Goal: Information Seeking & Learning: Understand process/instructions

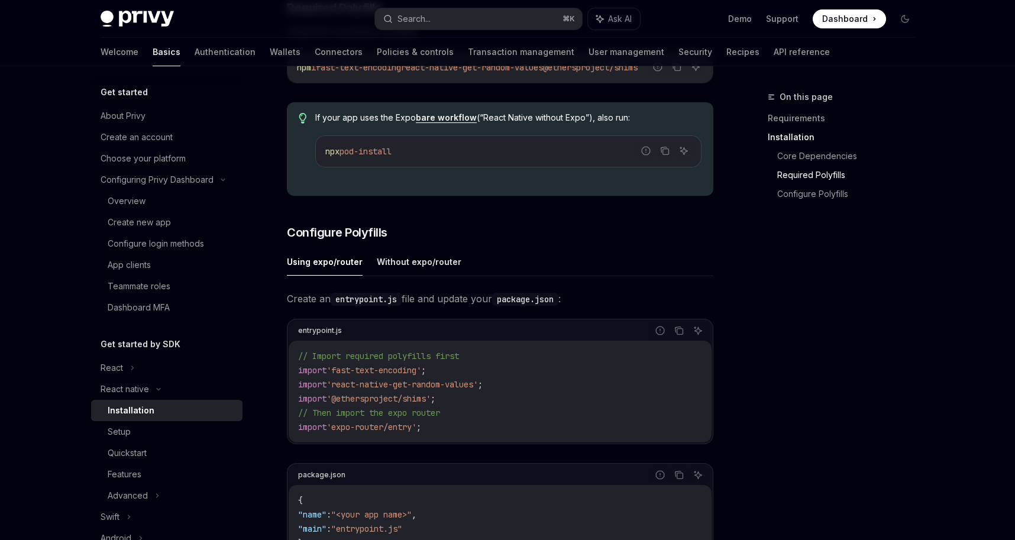
scroll to position [384, 0]
click at [195, 56] on link "Authentication" at bounding box center [225, 52] width 61 height 28
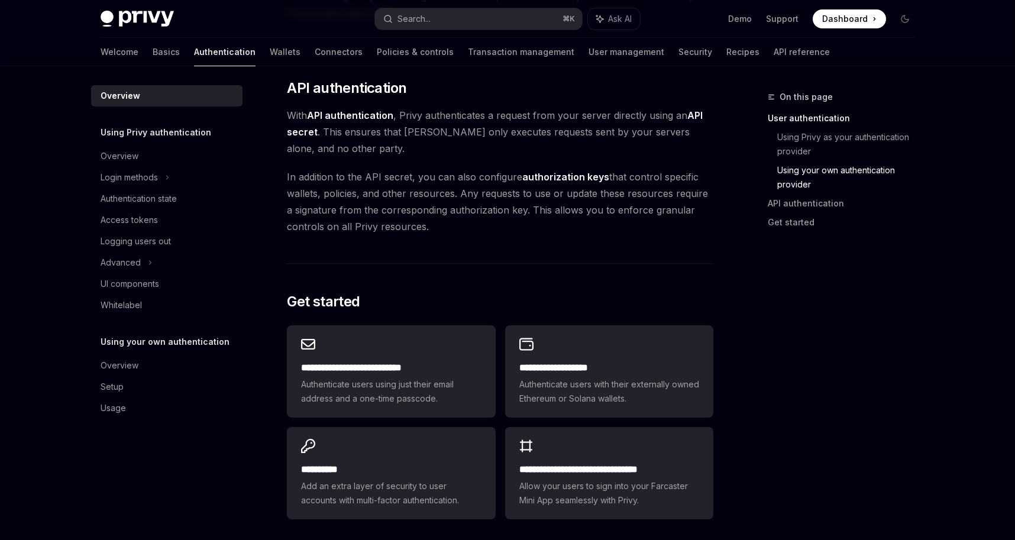
scroll to position [944, 0]
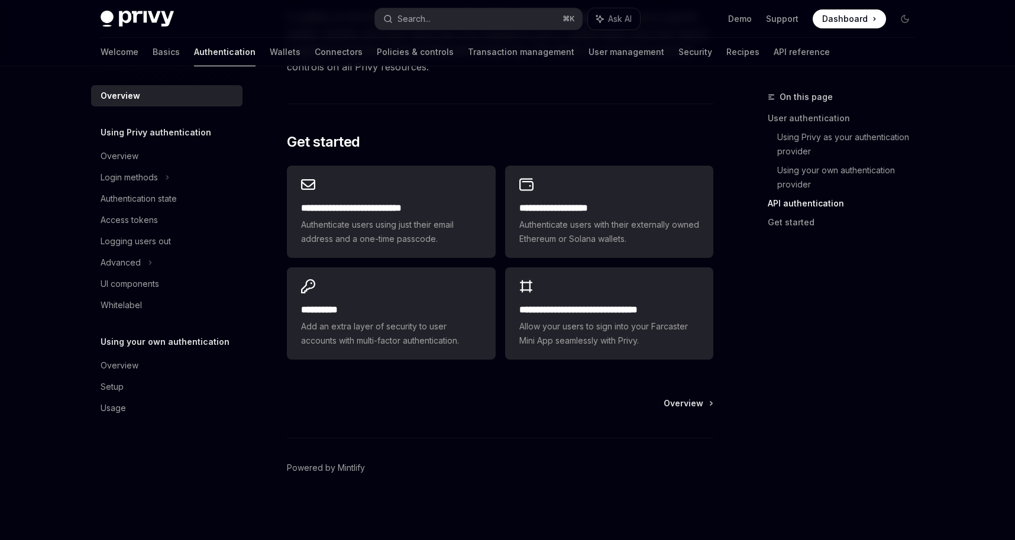
click at [333, 207] on h2 "**********" at bounding box center [391, 208] width 180 height 14
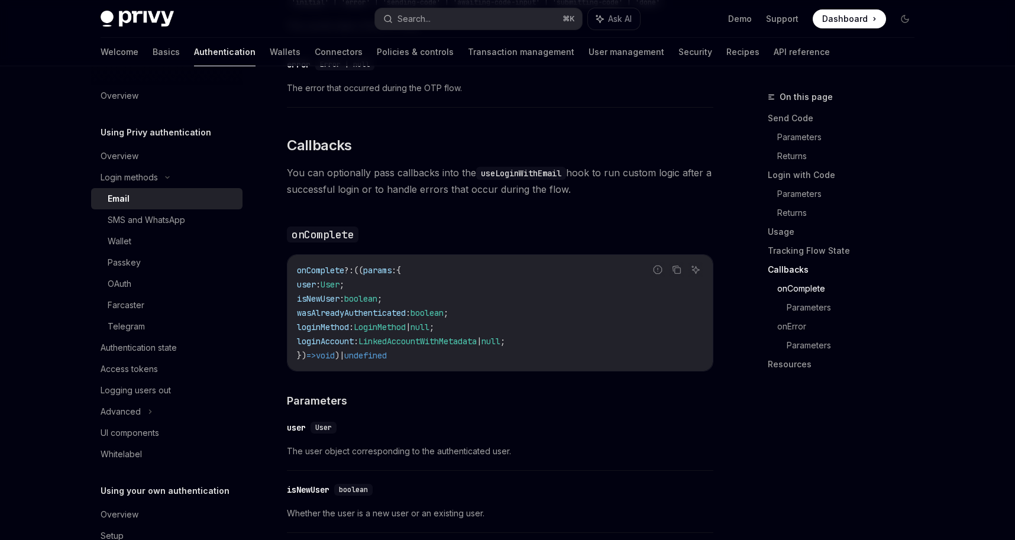
scroll to position [2238, 0]
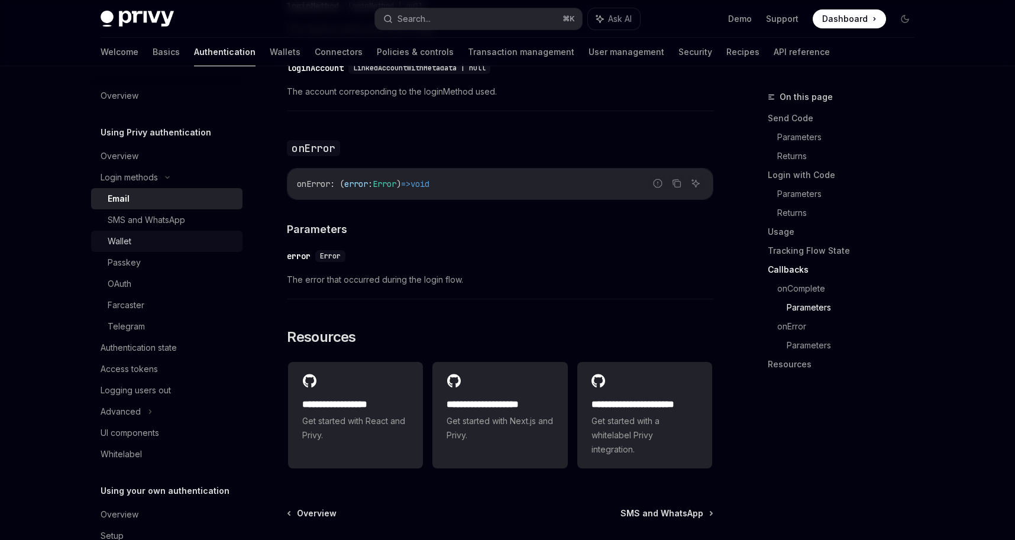
click at [137, 244] on div "Wallet" at bounding box center [172, 241] width 128 height 14
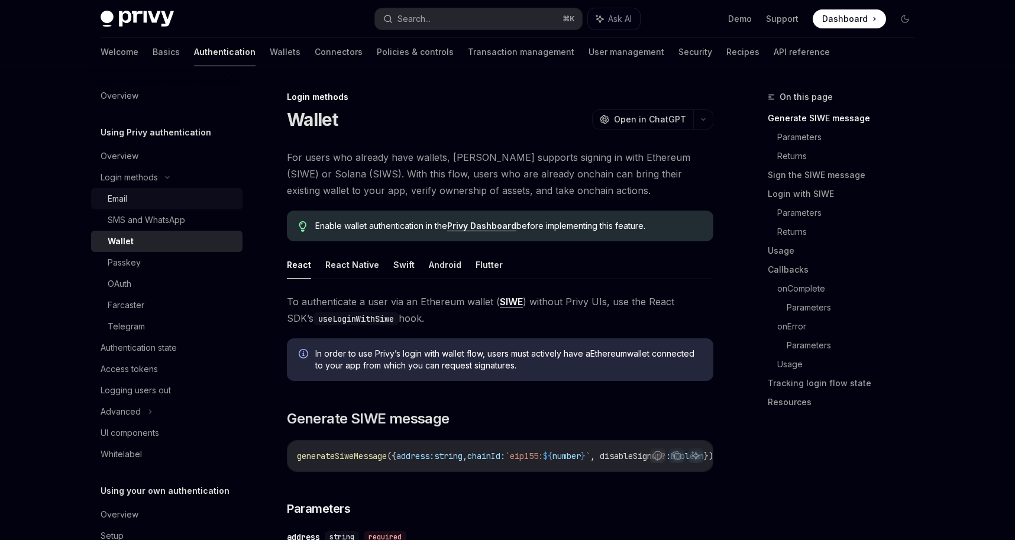
click at [137, 200] on div "Email" at bounding box center [172, 199] width 128 height 14
type textarea "*"
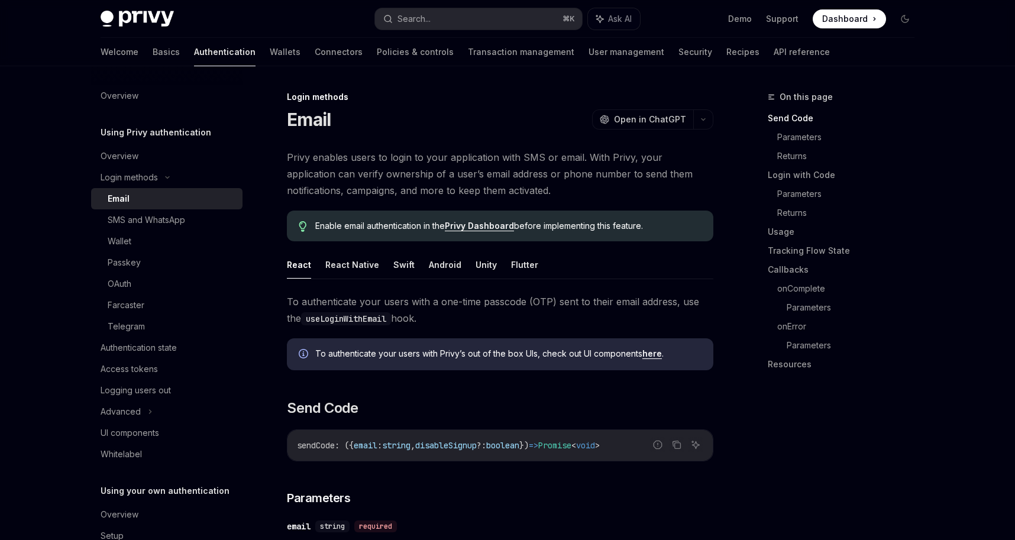
click at [487, 229] on link "Privy Dashboard" at bounding box center [479, 226] width 69 height 11
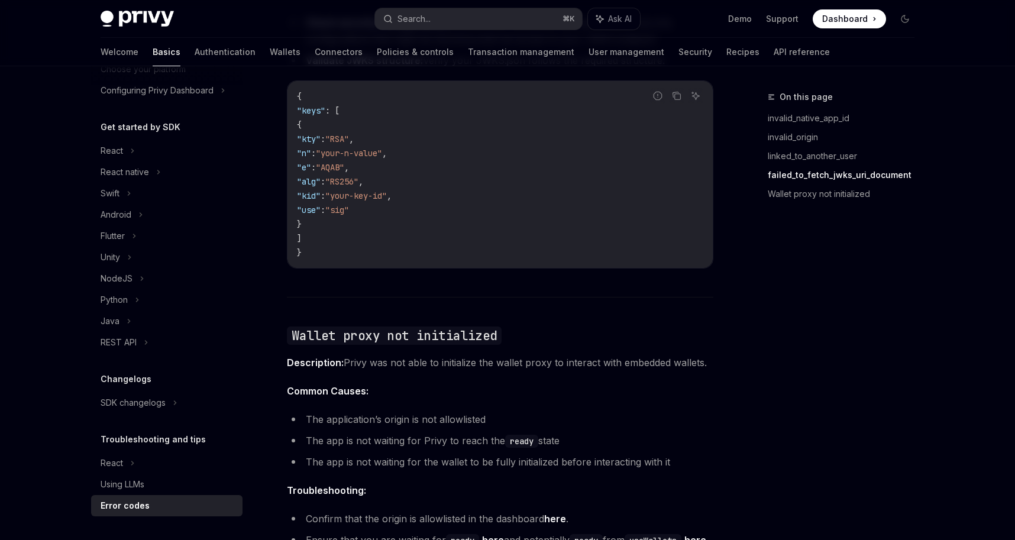
scroll to position [1831, 0]
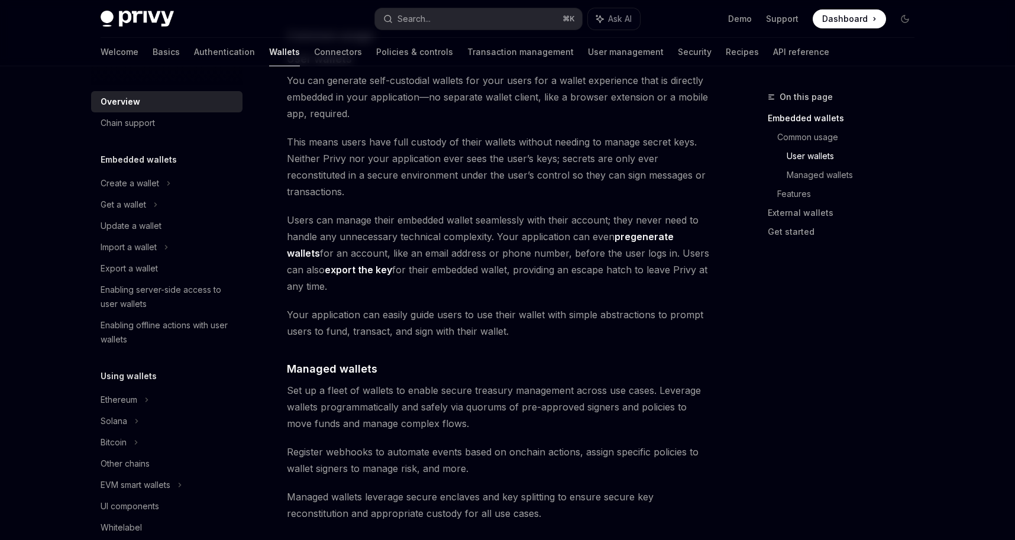
scroll to position [868, 0]
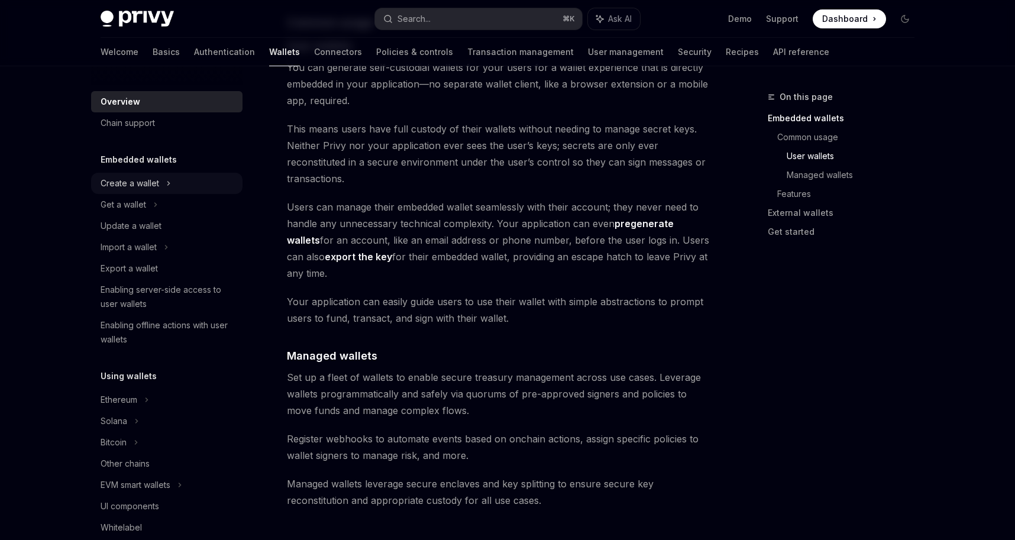
click at [154, 180] on div "Create a wallet" at bounding box center [130, 183] width 59 height 14
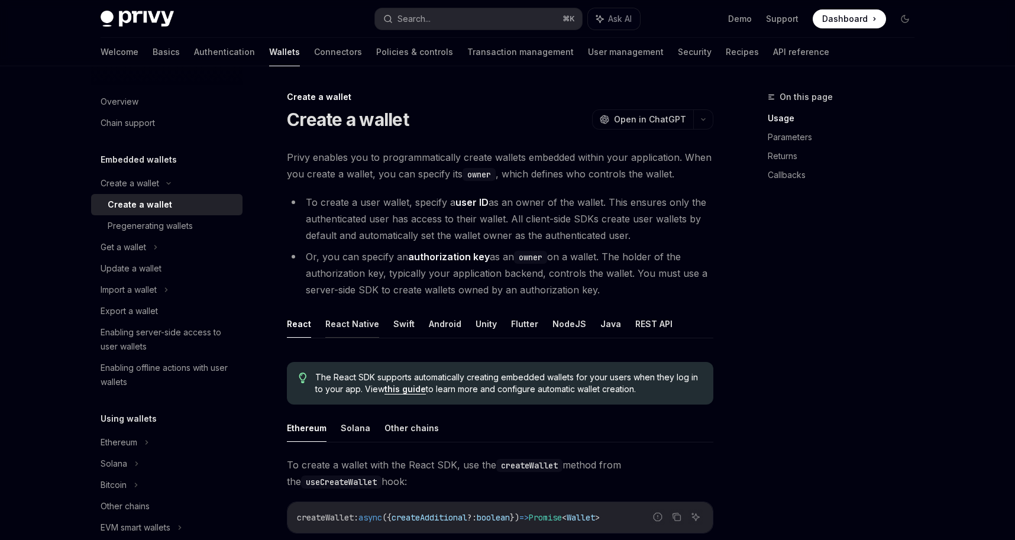
click at [339, 322] on button "React Native" at bounding box center [352, 324] width 54 height 28
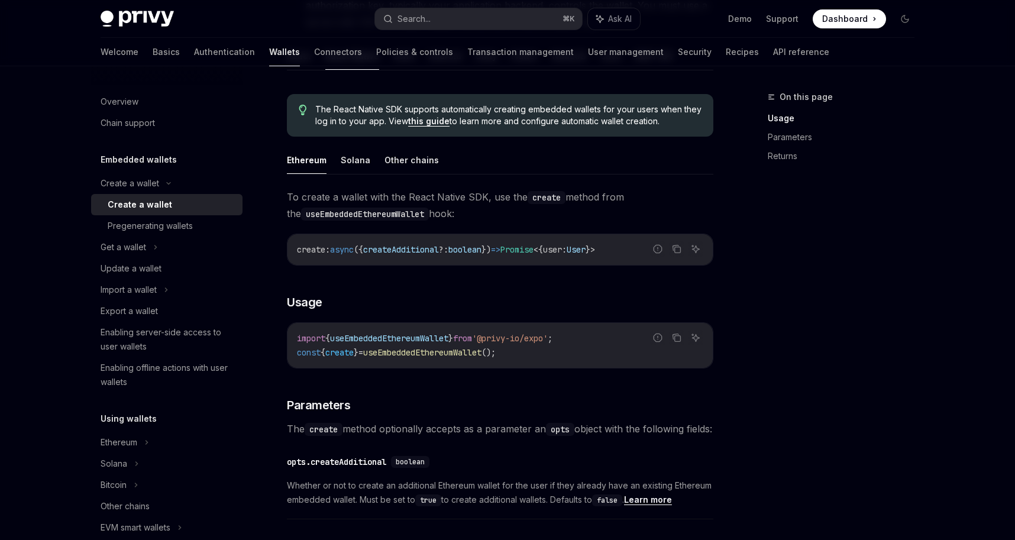
scroll to position [553, 0]
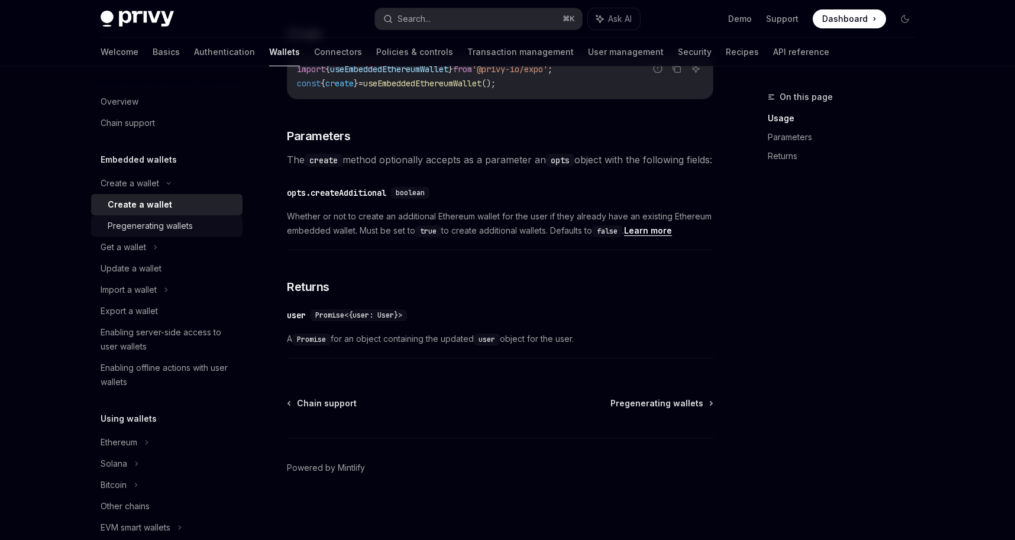
click at [189, 226] on div "Pregenerating wallets" at bounding box center [150, 226] width 85 height 14
type textarea "*"
